Goal: Task Accomplishment & Management: Manage account settings

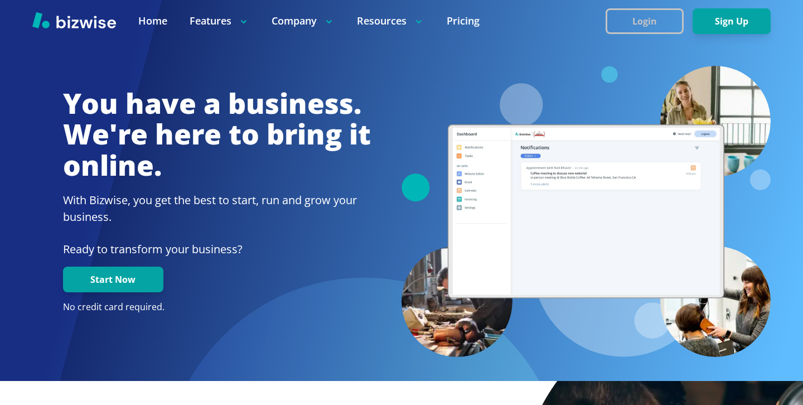
click at [626, 30] on button "Login" at bounding box center [645, 21] width 78 height 26
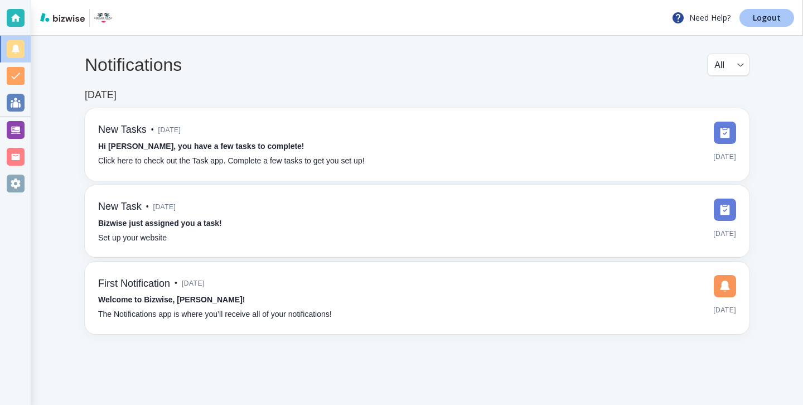
click at [759, 16] on p "Logout" at bounding box center [767, 18] width 28 height 8
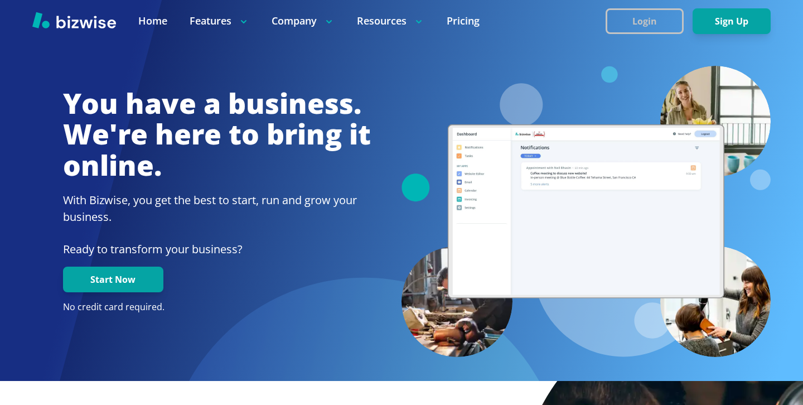
click at [633, 28] on button "Login" at bounding box center [645, 21] width 78 height 26
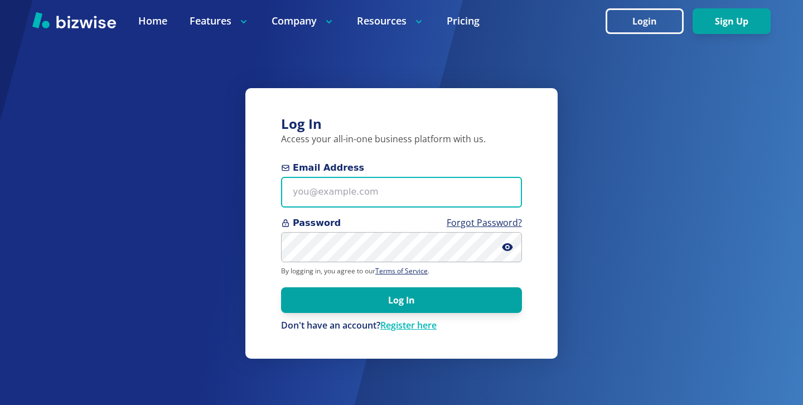
click at [421, 185] on input "Email Address" at bounding box center [401, 192] width 241 height 31
paste input "KyqZ%41?HIgE"
type input "KyqZ%41?HIgE"
drag, startPoint x: 421, startPoint y: 186, endPoint x: 246, endPoint y: 182, distance: 175.2
click at [250, 184] on div "Log In Access your all-in-one business platform with us. Email Address KyqZ%41?…" at bounding box center [401, 223] width 312 height 270
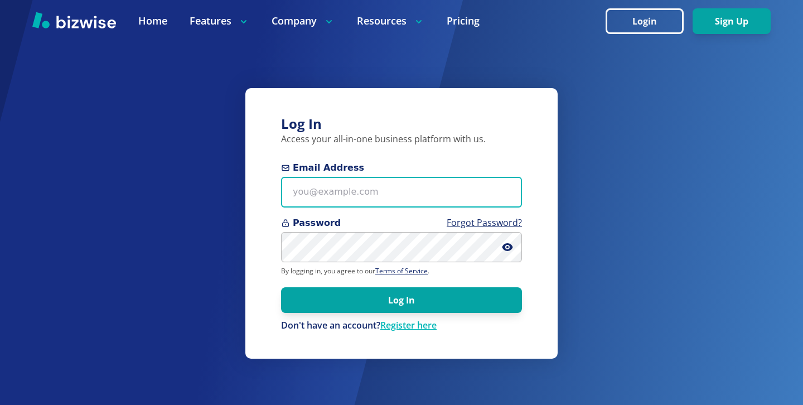
paste input "Steve@minimaxdesign.com"
type input "Steve@minimaxdesign.com"
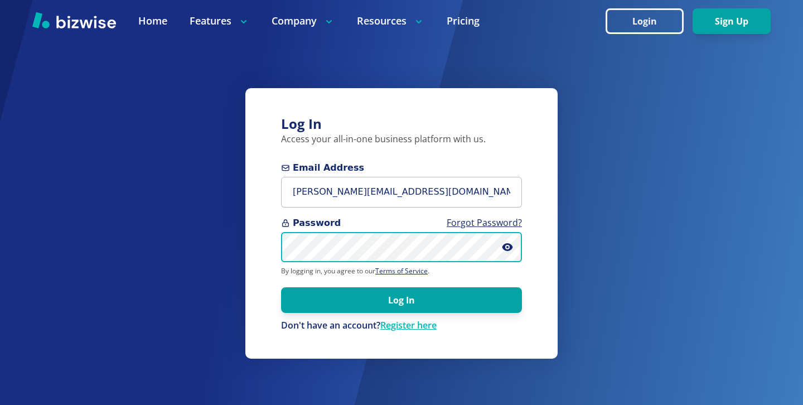
click at [281, 287] on button "Log In" at bounding box center [401, 300] width 241 height 26
